Goal: Transaction & Acquisition: Subscribe to service/newsletter

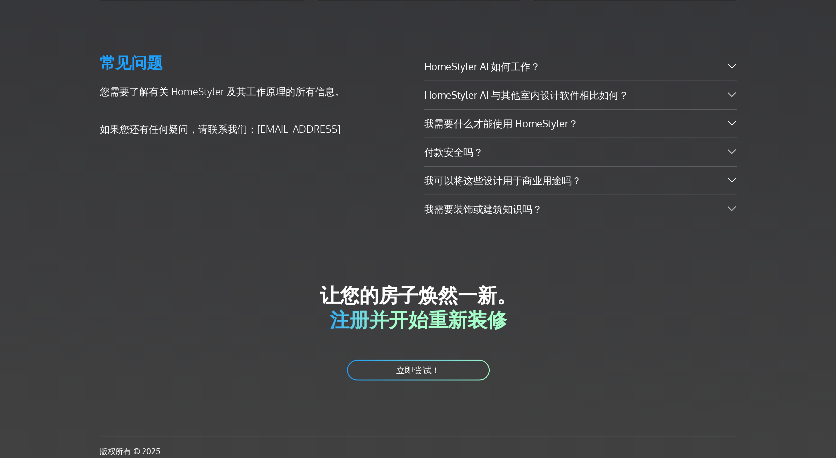
scroll to position [1740, 0]
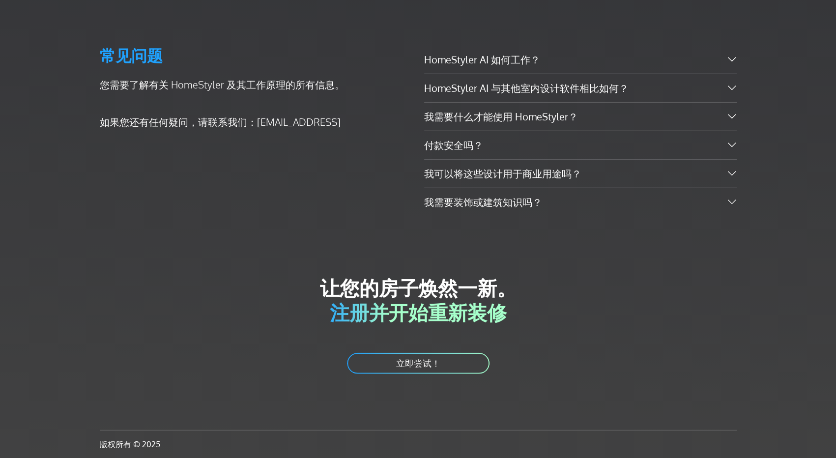
click at [401, 363] on font "立即尝试！" at bounding box center [418, 363] width 44 height 11
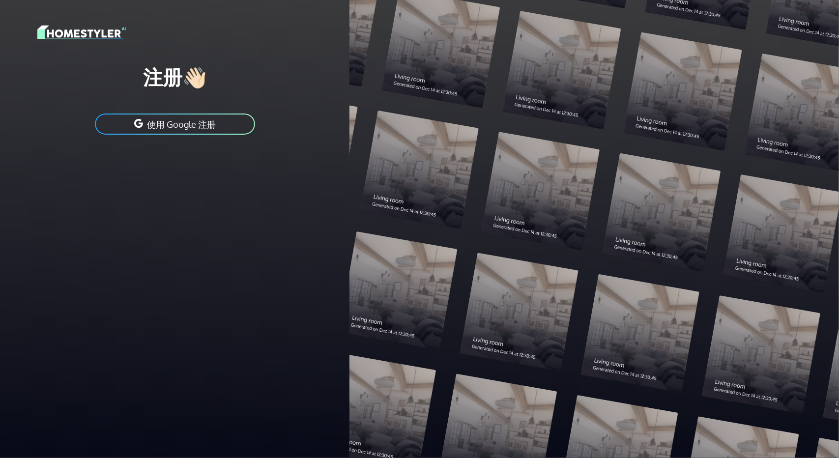
click at [190, 118] on font "使用 Google 注册" at bounding box center [181, 123] width 69 height 11
click at [218, 126] on button "Sign up with Google" at bounding box center [174, 124] width 173 height 22
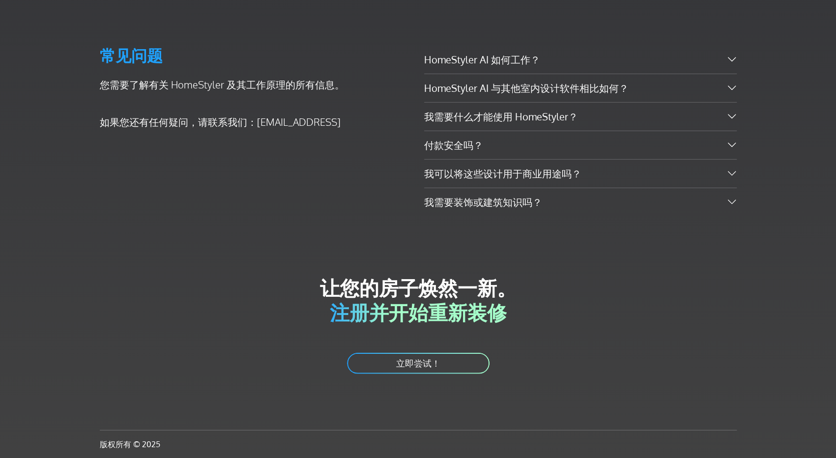
scroll to position [1735, 0]
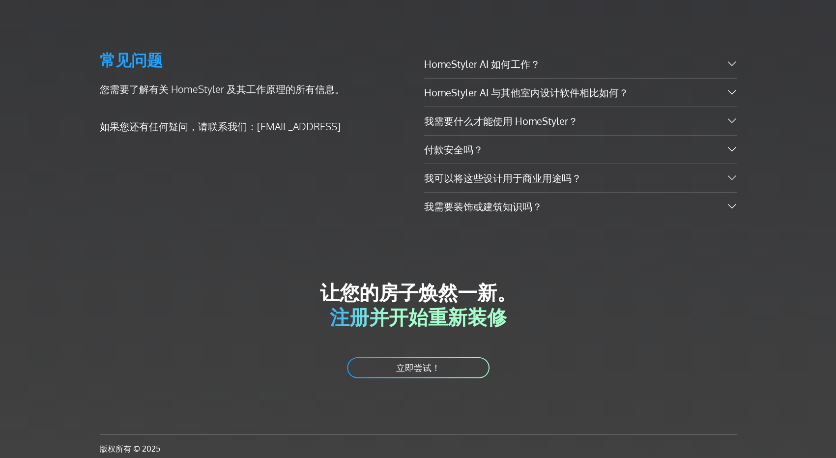
click at [411, 362] on font "立即尝试！" at bounding box center [418, 367] width 44 height 11
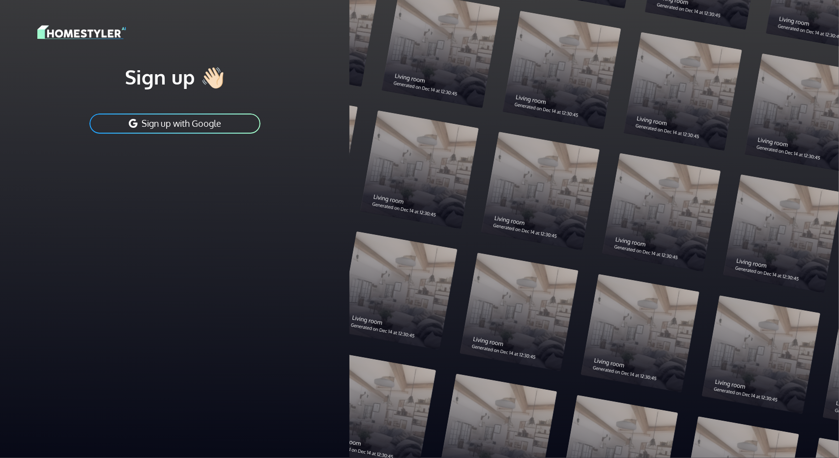
click at [219, 117] on button "Sign up with Google" at bounding box center [174, 124] width 173 height 22
